Goal: Transaction & Acquisition: Obtain resource

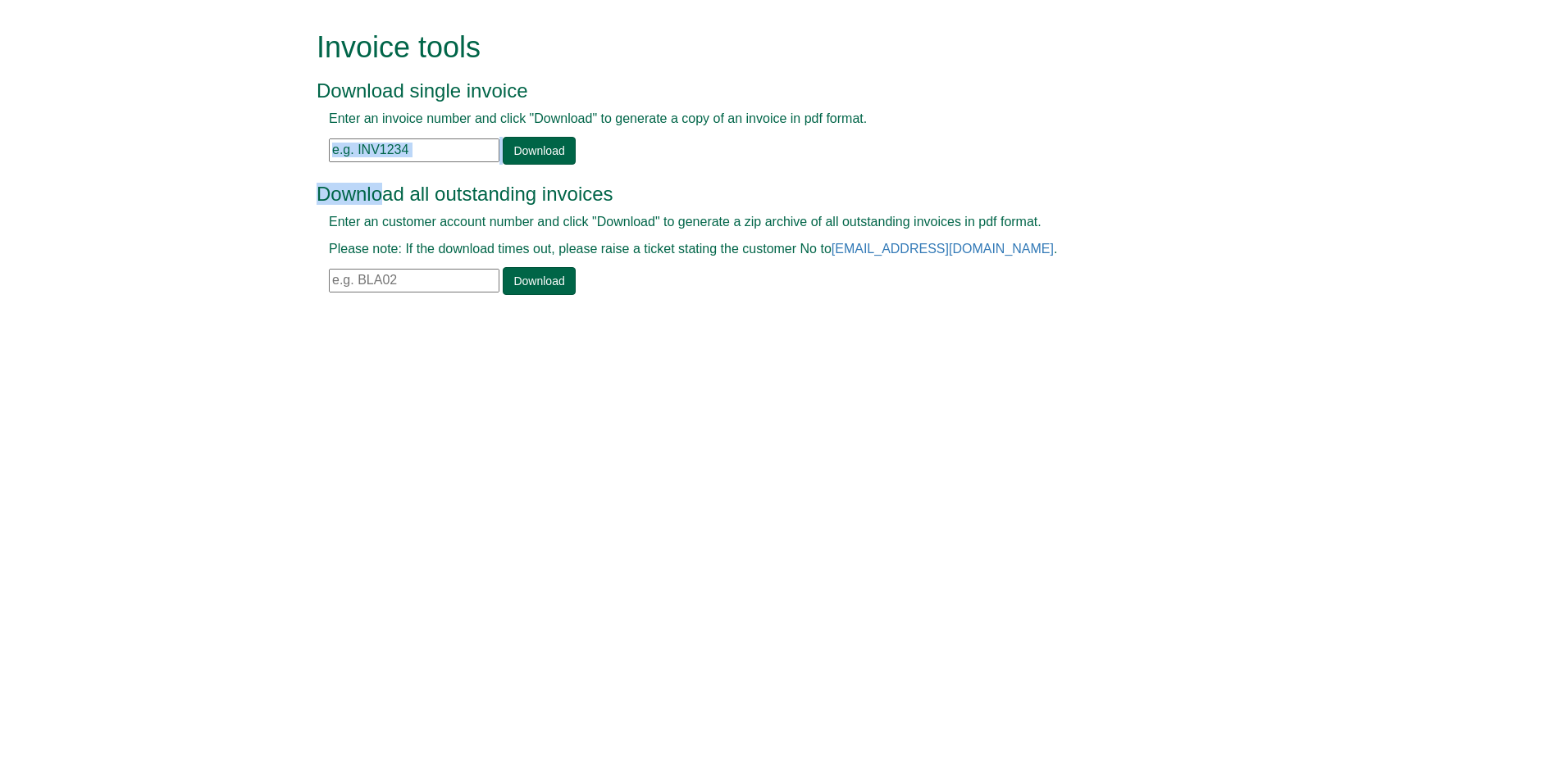
drag, startPoint x: 384, startPoint y: 169, endPoint x: 391, endPoint y: 159, distance: 12.2
click at [391, 159] on div "Invoice tools Download single invoice Enter an invoice number and click "Downlo…" at bounding box center [797, 165] width 935 height 330
click at [398, 140] on input "text" at bounding box center [414, 150] width 171 height 24
click at [432, 140] on input "text" at bounding box center [414, 150] width 171 height 24
paste input "INV1339425"
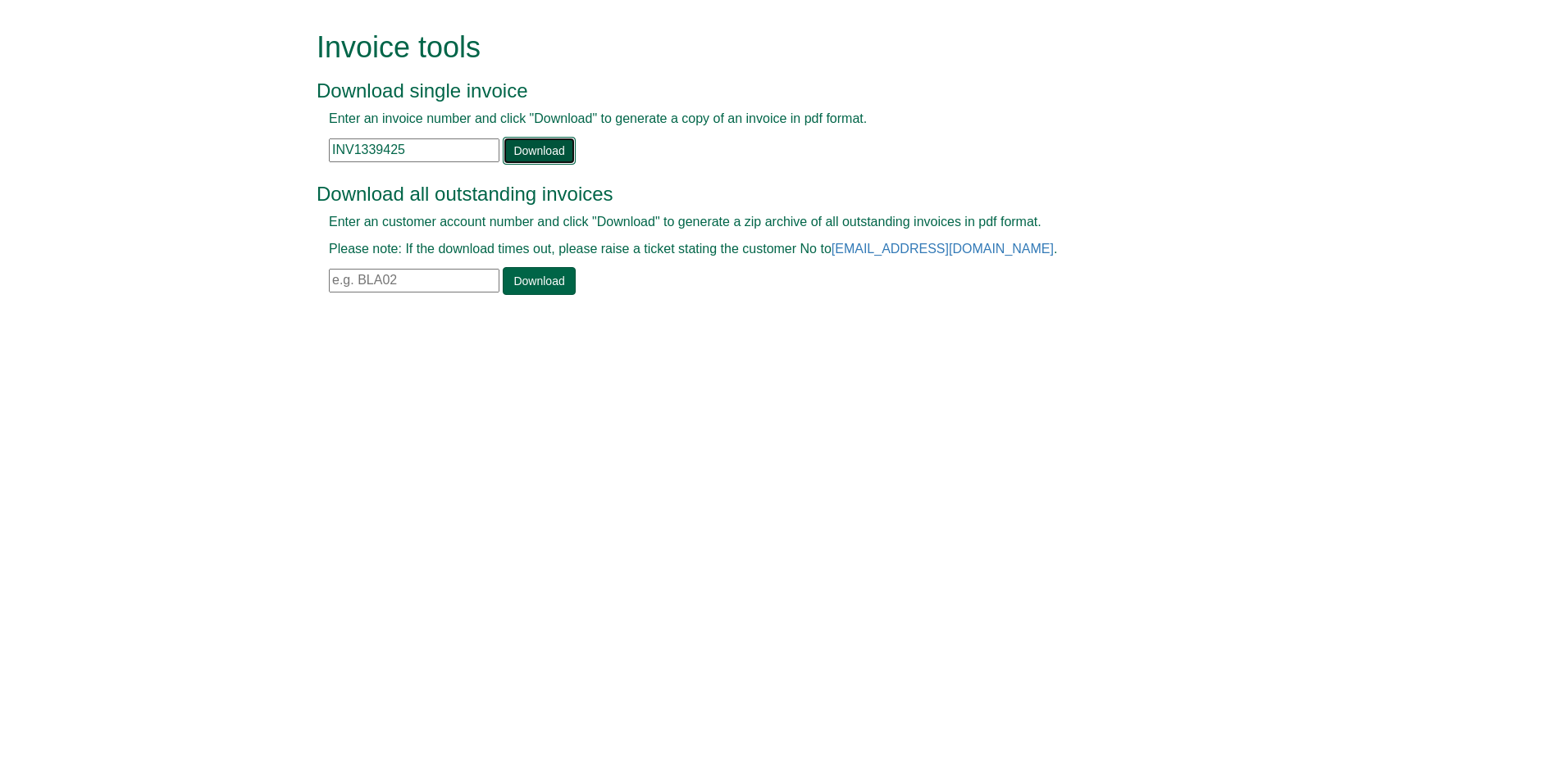
click at [538, 143] on link "Download" at bounding box center [538, 150] width 72 height 27
drag, startPoint x: 419, startPoint y: 153, endPoint x: 263, endPoint y: 156, distance: 156.0
click at [263, 156] on form "Invoice tools Download single invoice Enter an invoice number and click "Downlo…" at bounding box center [784, 165] width 1568 height 330
paste input "76403"
click at [532, 152] on link "Download" at bounding box center [538, 150] width 72 height 27
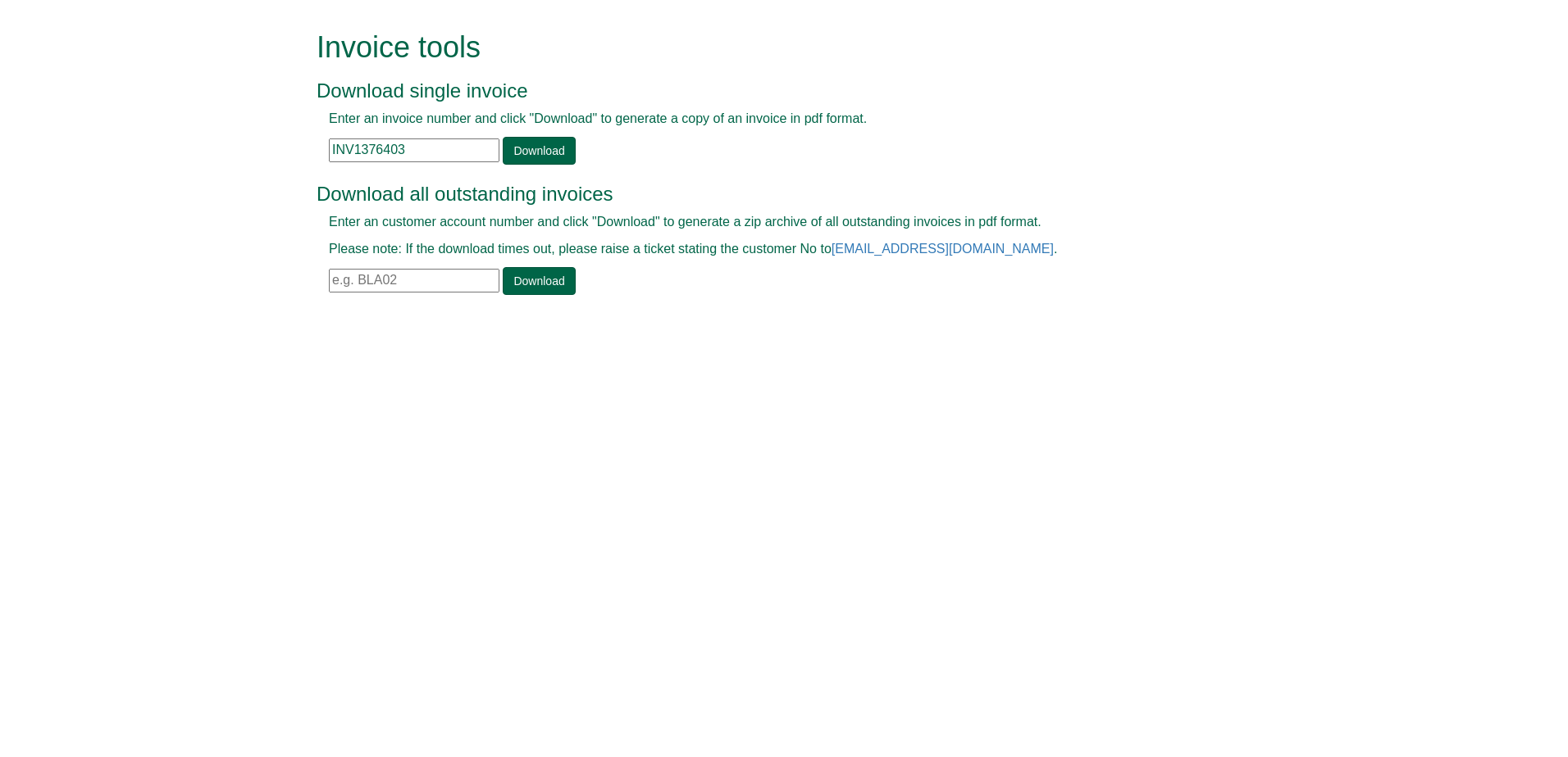
click at [408, 143] on input "INV1376403" at bounding box center [414, 150] width 171 height 24
click at [561, 148] on link "Download" at bounding box center [538, 150] width 72 height 27
click at [393, 139] on input "INV1375603" at bounding box center [414, 150] width 171 height 24
type input "INV1375063"
click at [533, 159] on link "Download" at bounding box center [538, 150] width 72 height 27
